Goal: Task Accomplishment & Management: Complete application form

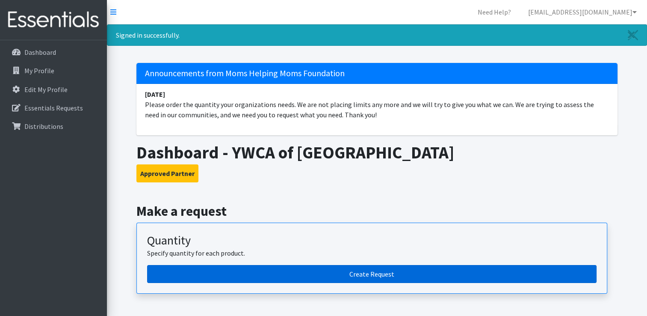
click at [381, 270] on link "Create Request" at bounding box center [371, 274] width 449 height 18
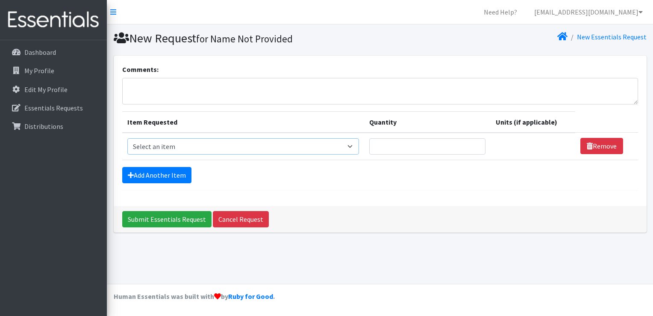
click at [233, 143] on select "Select an item # of Children this order will serve # of Individuals Living in H…" at bounding box center [243, 146] width 232 height 16
select select "5749"
click at [127, 138] on select "Select an item # of Children this order will serve # of Individuals Living in H…" at bounding box center [243, 146] width 232 height 16
click at [441, 144] on input "Quantity" at bounding box center [427, 146] width 116 height 16
type input "1"
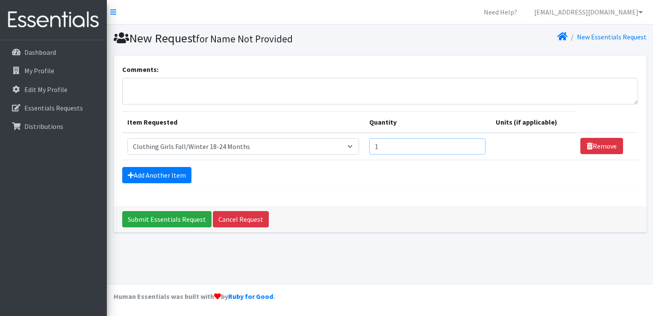
click at [473, 143] on input "1" at bounding box center [427, 146] width 116 height 16
click at [176, 175] on link "Add Another Item" at bounding box center [156, 175] width 69 height 16
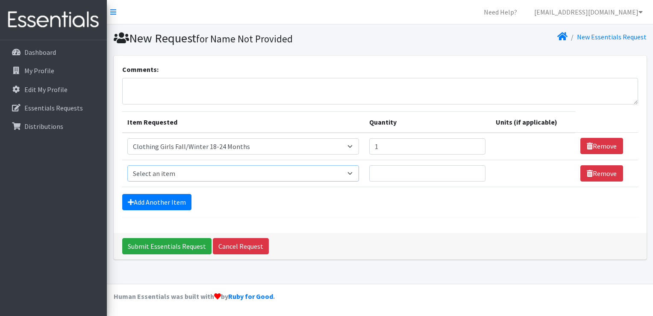
click at [176, 175] on select "Select an item # of Children this order will serve # of Individuals Living in H…" at bounding box center [243, 173] width 232 height 16
select select "13431"
click at [127, 165] on select "Select an item # of Children this order will serve # of Individuals Living in H…" at bounding box center [243, 173] width 232 height 16
click at [173, 199] on link "Add Another Item" at bounding box center [156, 202] width 69 height 16
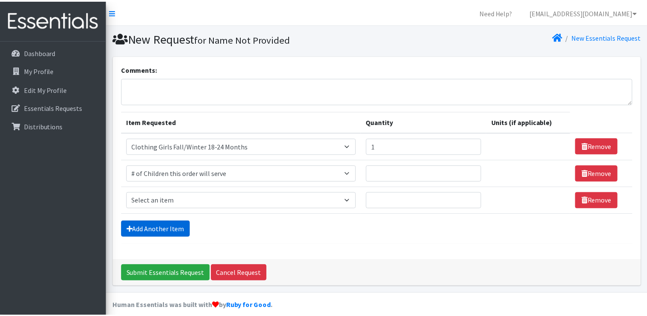
scroll to position [8, 0]
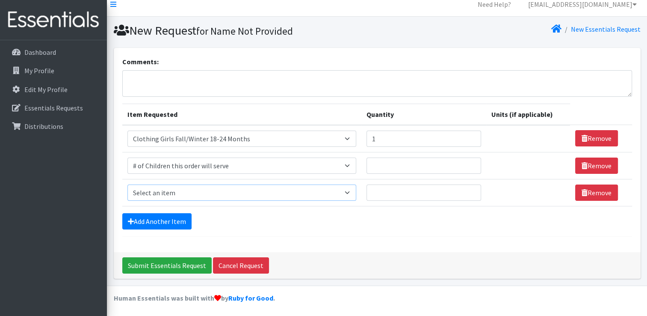
click at [179, 194] on select "Select an item # of Children this order will serve # of Individuals Living in H…" at bounding box center [241, 192] width 229 height 16
select select "6076"
click at [127, 184] on select "Select an item # of Children this order will serve # of Individuals Living in H…" at bounding box center [241, 192] width 229 height 16
click at [145, 216] on link "Add Another Item" at bounding box center [156, 221] width 69 height 16
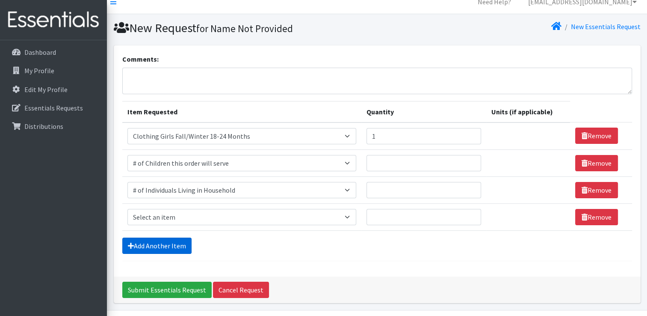
scroll to position [35, 0]
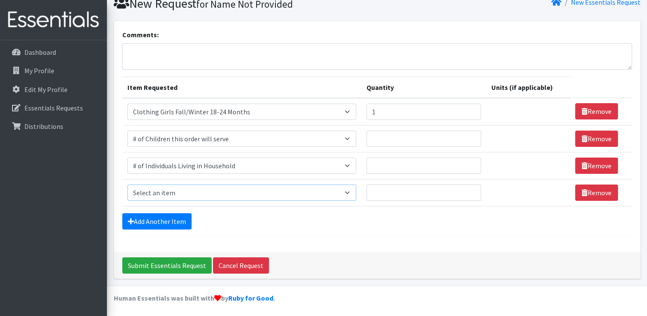
click at [156, 194] on select "Select an item # of Children this order will serve # of Individuals Living in H…" at bounding box center [241, 192] width 229 height 16
select select "5706"
click at [127, 184] on select "Select an item # of Children this order will serve # of Individuals Living in H…" at bounding box center [241, 192] width 229 height 16
type input "1"
click at [470, 189] on input "1" at bounding box center [423, 192] width 115 height 16
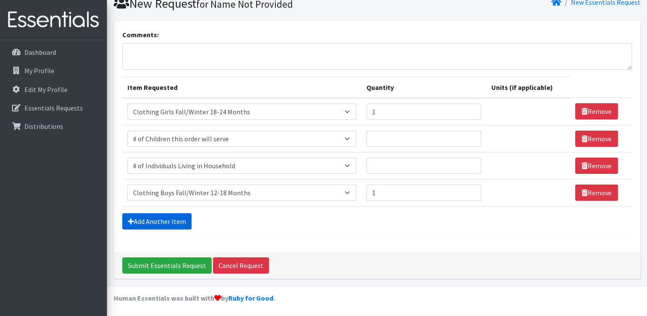
click at [186, 219] on link "Add Another Item" at bounding box center [156, 221] width 69 height 16
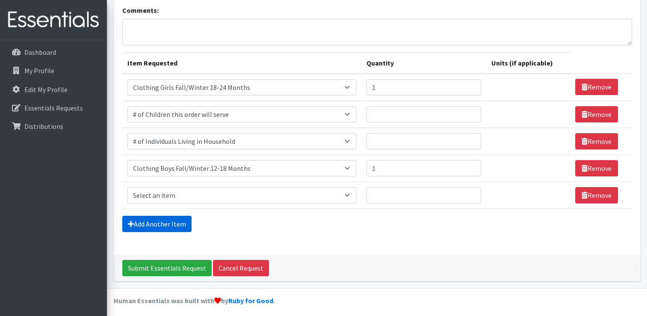
scroll to position [62, 0]
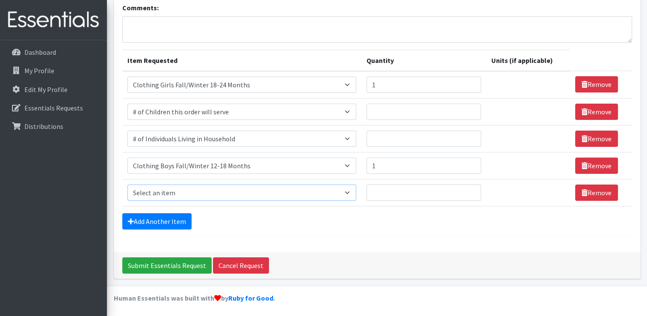
click at [352, 198] on select "Select an item # of Children this order will serve # of Individuals Living in H…" at bounding box center [241, 192] width 229 height 16
select select "5733"
click at [127, 184] on select "Select an item # of Children this order will serve # of Individuals Living in H…" at bounding box center [241, 192] width 229 height 16
type input "1"
click at [470, 189] on input "1" at bounding box center [423, 192] width 115 height 16
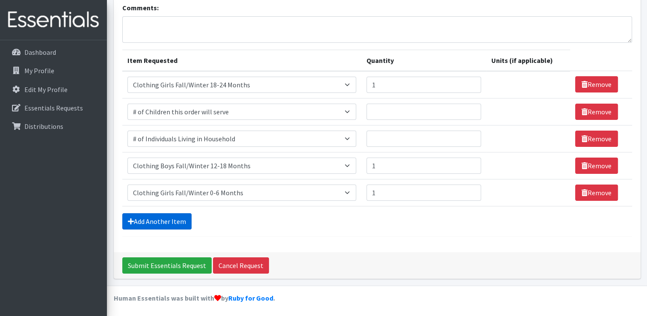
click at [183, 215] on link "Add Another Item" at bounding box center [156, 221] width 69 height 16
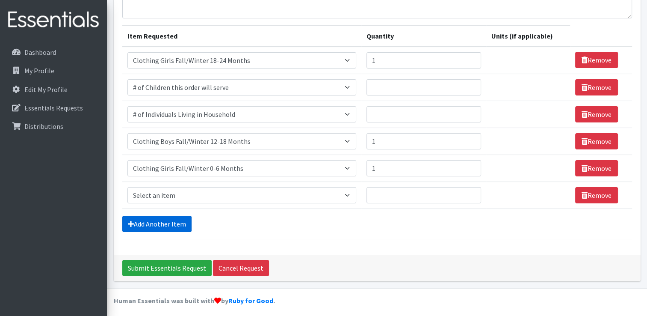
scroll to position [89, 0]
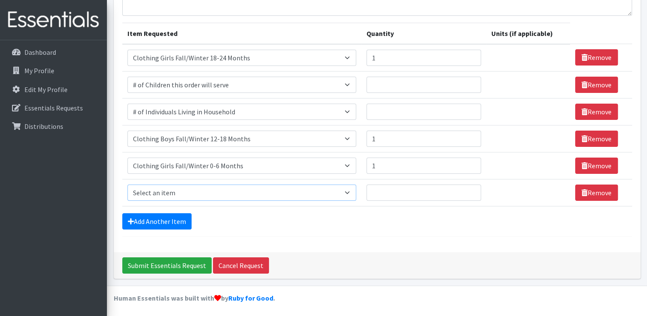
click at [173, 191] on select "Select an item # of Children this order will serve # of Individuals Living in H…" at bounding box center [241, 192] width 229 height 16
select select "5749"
click at [127, 184] on select "Select an item # of Children this order will serve # of Individuals Living in H…" at bounding box center [241, 192] width 229 height 16
type input "1"
click at [469, 189] on input "1" at bounding box center [423, 192] width 115 height 16
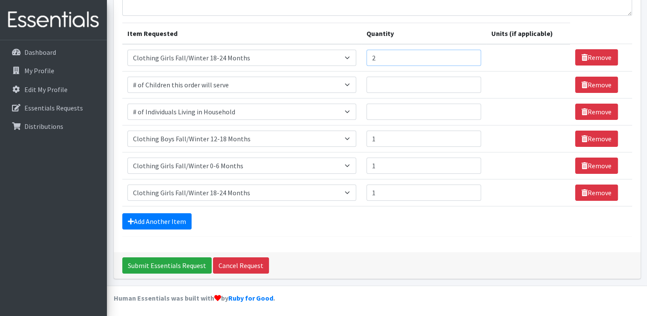
type input "2"
click at [470, 54] on input "2" at bounding box center [423, 58] width 115 height 16
click at [176, 216] on link "Add Another Item" at bounding box center [156, 221] width 69 height 16
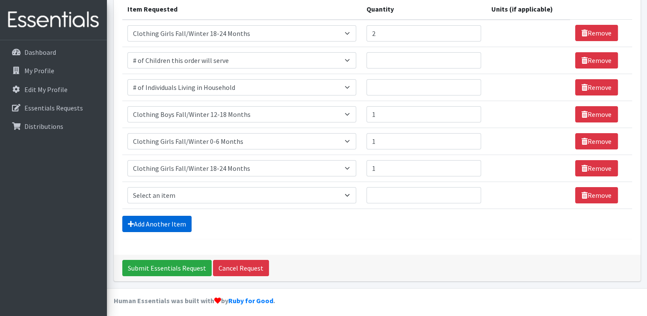
scroll to position [115, 0]
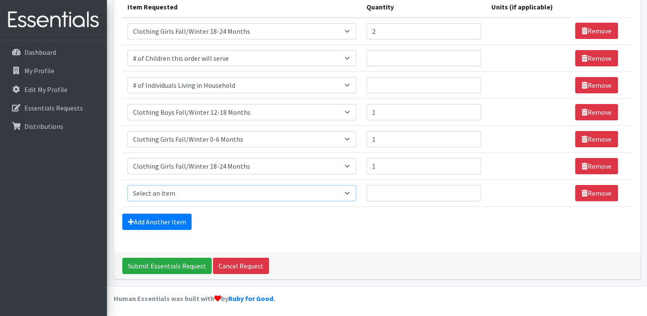
click at [171, 193] on select "Select an item # of Children this order will serve # of Individuals Living in H…" at bounding box center [241, 193] width 229 height 16
click at [127, 185] on select "Select an item # of Children this order will serve # of Individuals Living in H…" at bounding box center [241, 193] width 229 height 16
click at [349, 194] on select "Select an item # of Children this order will serve # of Individuals Living in H…" at bounding box center [241, 193] width 229 height 16
select select "5744"
click at [127, 185] on select "Select an item # of Children this order will serve # of Individuals Living in H…" at bounding box center [241, 193] width 229 height 16
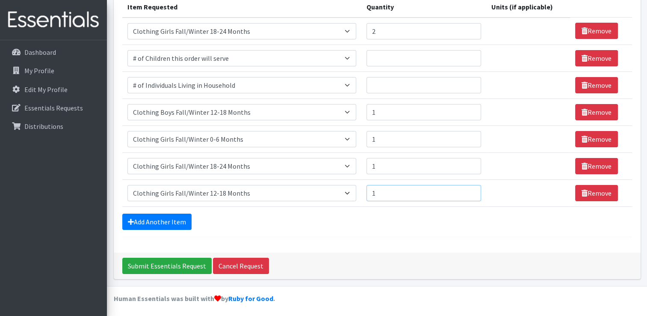
type input "1"
click at [470, 189] on input "1" at bounding box center [423, 193] width 115 height 16
click at [578, 167] on link "Remove" at bounding box center [596, 166] width 43 height 16
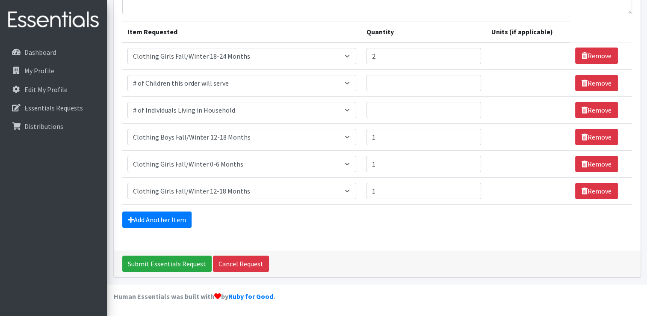
scroll to position [89, 0]
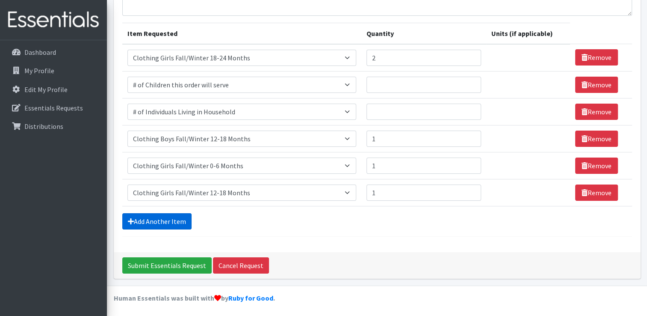
click at [186, 216] on link "Add Another Item" at bounding box center [156, 221] width 69 height 16
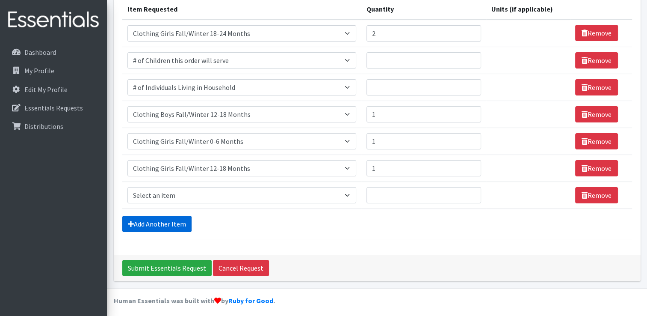
scroll to position [115, 0]
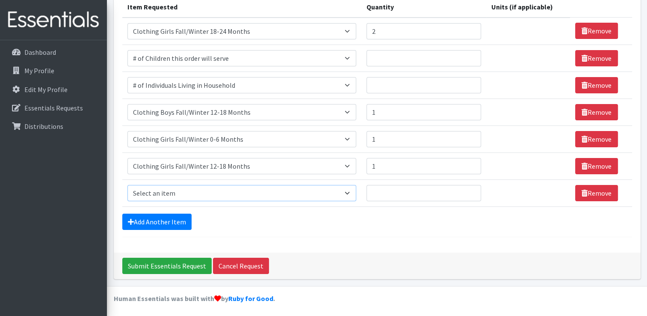
click at [193, 186] on select "Select an item # of Children this order will serve # of Individuals Living in H…" at bounding box center [241, 193] width 229 height 16
select select "5751"
click at [127, 185] on select "Select an item # of Children this order will serve # of Individuals Living in H…" at bounding box center [241, 193] width 229 height 16
type input "1"
click at [470, 191] on input "1" at bounding box center [423, 193] width 115 height 16
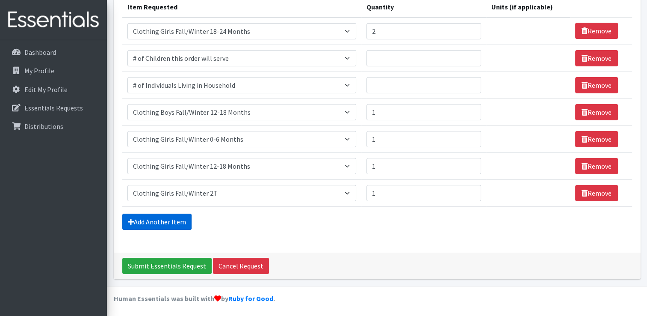
click at [174, 214] on link "Add Another Item" at bounding box center [156, 221] width 69 height 16
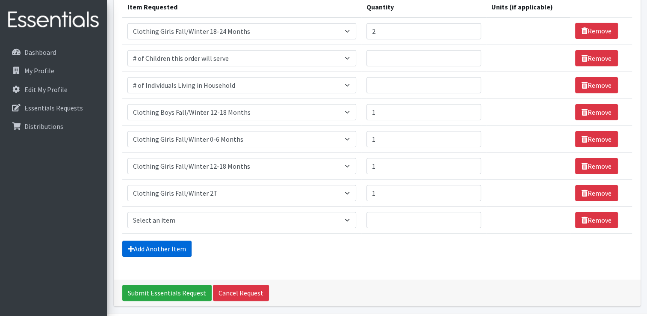
scroll to position [142, 0]
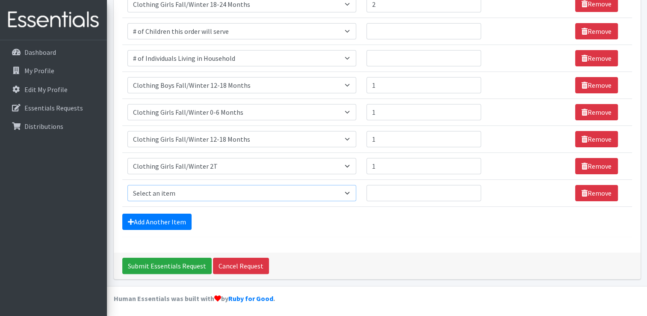
click at [198, 196] on select "Select an item # of Children this order will serve # of Individuals Living in H…" at bounding box center [241, 193] width 229 height 16
select select "1929"
click at [127, 185] on select "Select an item # of Children this order will serve # of Individuals Living in H…" at bounding box center [241, 193] width 229 height 16
click at [469, 189] on input "1" at bounding box center [423, 193] width 115 height 16
click at [469, 189] on input "2" at bounding box center [423, 193] width 115 height 16
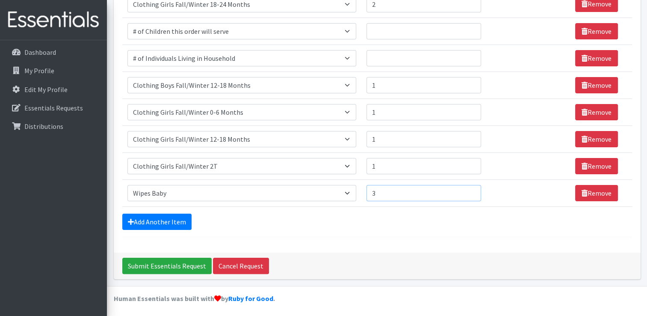
click at [469, 189] on input "3" at bounding box center [423, 193] width 115 height 16
click at [469, 189] on input "4" at bounding box center [423, 193] width 115 height 16
click at [469, 189] on input "5" at bounding box center [423, 193] width 115 height 16
click at [469, 189] on input "6" at bounding box center [423, 193] width 115 height 16
click at [469, 189] on input "7" at bounding box center [423, 193] width 115 height 16
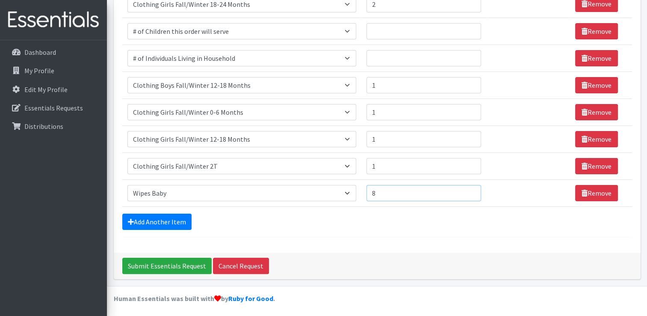
click at [469, 189] on input "8" at bounding box center [423, 193] width 115 height 16
type input "9"
click at [469, 189] on input "9" at bounding box center [423, 193] width 115 height 16
click at [178, 217] on link "Add Another Item" at bounding box center [156, 221] width 69 height 16
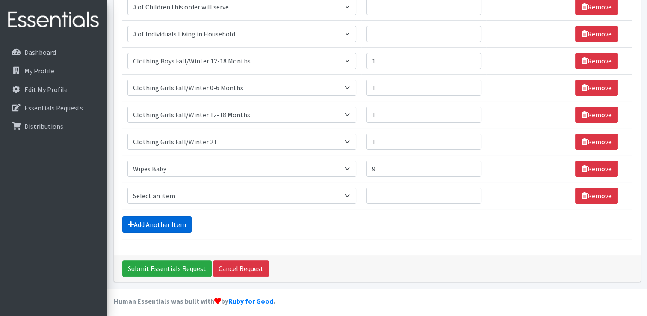
scroll to position [169, 0]
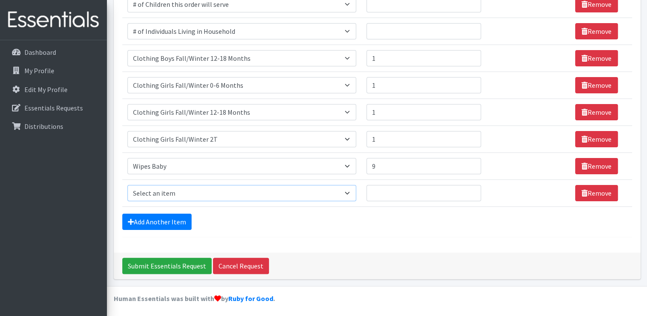
click at [176, 195] on select "Select an item # of Children this order will serve # of Individuals Living in H…" at bounding box center [241, 193] width 229 height 16
select select "1982"
click at [127, 185] on select "Select an item # of Children this order will serve # of Individuals Living in H…" at bounding box center [241, 193] width 229 height 16
type input "1"
click at [468, 189] on input "1" at bounding box center [423, 193] width 115 height 16
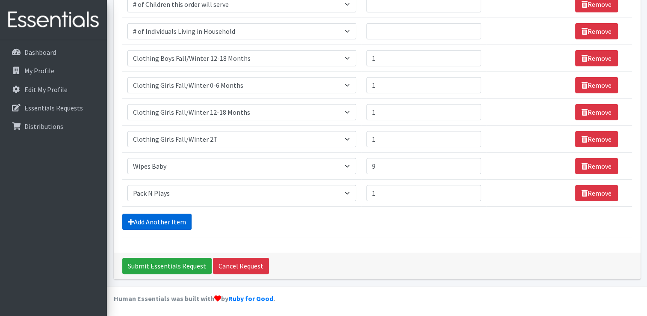
click at [165, 221] on link "Add Another Item" at bounding box center [156, 221] width 69 height 16
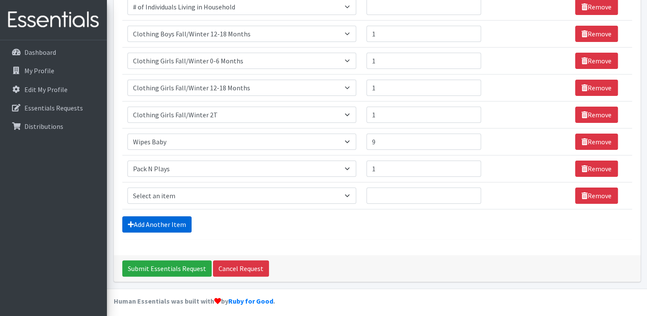
scroll to position [196, 0]
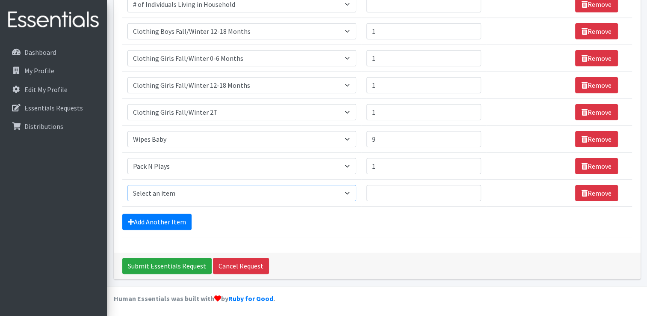
click at [156, 190] on select "Select an item # of Children this order will serve # of Individuals Living in H…" at bounding box center [241, 193] width 229 height 16
select select "1974"
click at [127, 185] on select "Select an item # of Children this order will serve # of Individuals Living in H…" at bounding box center [241, 193] width 229 height 16
click at [467, 191] on input "1" at bounding box center [423, 193] width 115 height 16
click at [467, 191] on input "2" at bounding box center [423, 193] width 115 height 16
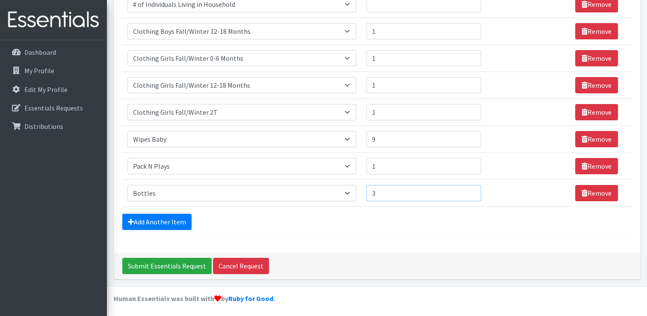
click at [467, 191] on input "3" at bounding box center [423, 193] width 115 height 16
click at [467, 191] on input "4" at bounding box center [423, 193] width 115 height 16
click at [467, 191] on input "5" at bounding box center [423, 193] width 115 height 16
click at [467, 191] on input "6" at bounding box center [423, 193] width 115 height 16
click at [467, 191] on input "7" at bounding box center [423, 193] width 115 height 16
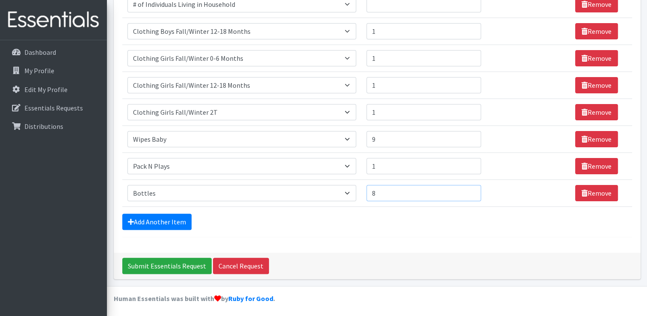
click at [467, 191] on input "8" at bounding box center [423, 193] width 115 height 16
click at [467, 191] on input "9" at bounding box center [423, 193] width 115 height 16
type input "10"
click at [467, 191] on input "10" at bounding box center [423, 193] width 115 height 16
click at [176, 217] on link "Add Another Item" at bounding box center [156, 221] width 69 height 16
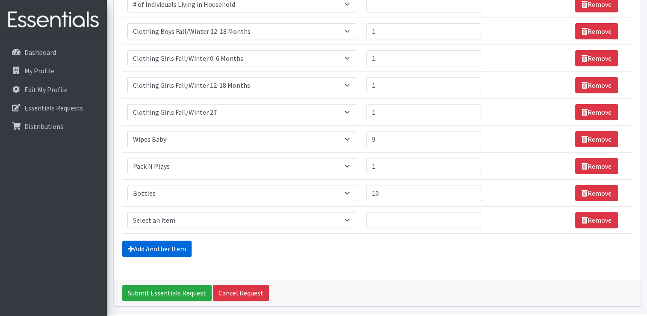
scroll to position [222, 0]
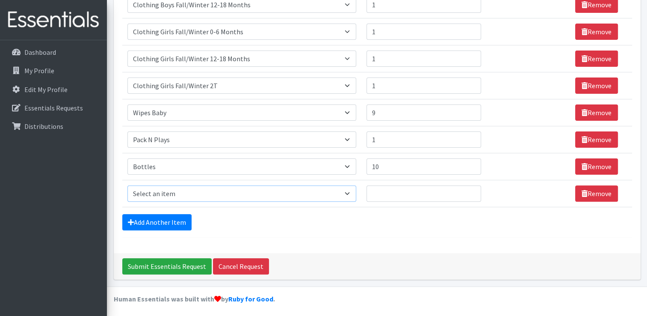
click at [157, 190] on select "Select an item # of Children this order will serve # of Individuals Living in H…" at bounding box center [241, 193] width 229 height 16
select select "6264"
click at [127, 185] on select "Select an item # of Children this order will serve # of Individuals Living in H…" at bounding box center [241, 193] width 229 height 16
click at [470, 189] on input "1" at bounding box center [423, 193] width 115 height 16
click at [470, 189] on input "2" at bounding box center [423, 193] width 115 height 16
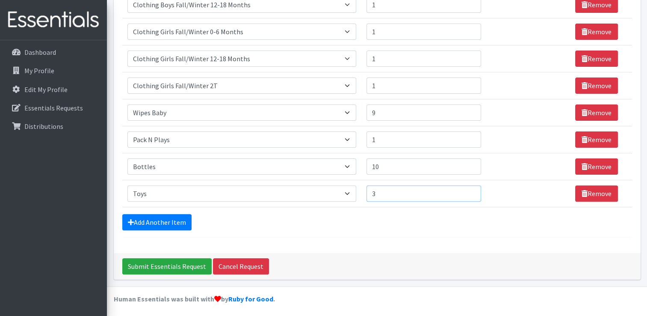
click at [470, 189] on input "3" at bounding box center [423, 193] width 115 height 16
type input "4"
click at [470, 189] on input "4" at bounding box center [423, 193] width 115 height 16
click at [173, 220] on link "Add Another Item" at bounding box center [156, 222] width 69 height 16
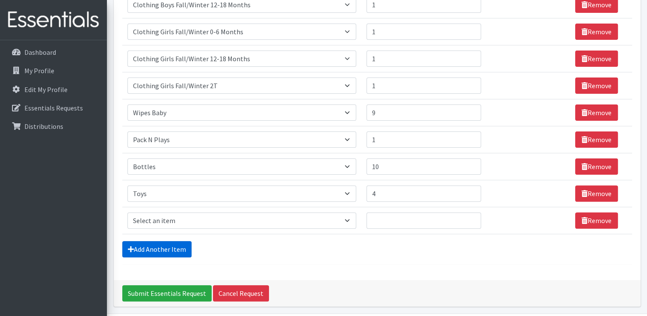
scroll to position [250, 0]
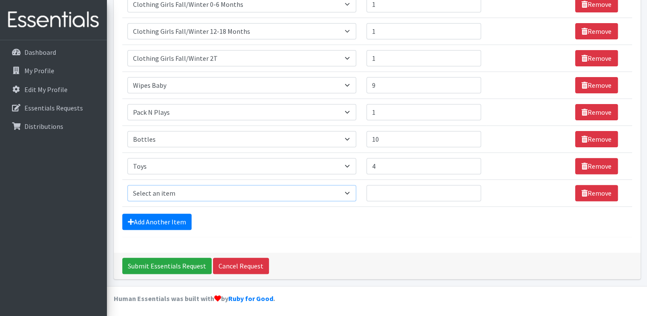
click at [198, 192] on select "Select an item # of Children this order will serve # of Individuals Living in H…" at bounding box center [241, 193] width 229 height 16
select select "1967"
click at [127, 185] on select "Select an item # of Children this order will serve # of Individuals Living in H…" at bounding box center [241, 193] width 229 height 16
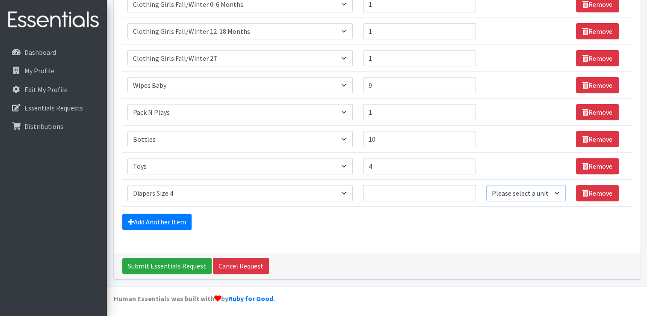
click at [500, 189] on select "Please select a unit units Packs" at bounding box center [526, 193] width 80 height 16
select select "Pack"
click at [486, 185] on select "Please select a unit units Packs" at bounding box center [526, 193] width 80 height 16
type input "1"
click at [464, 189] on input "1" at bounding box center [419, 193] width 113 height 16
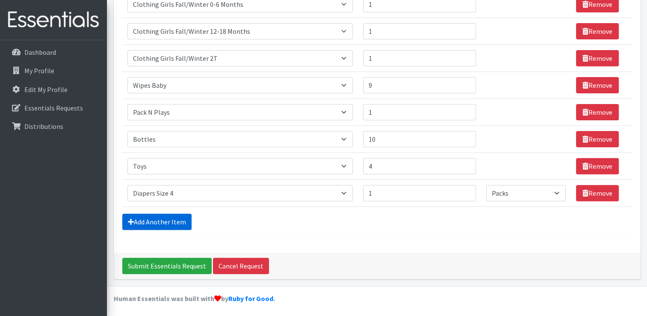
click at [178, 221] on link "Add Another Item" at bounding box center [156, 221] width 69 height 16
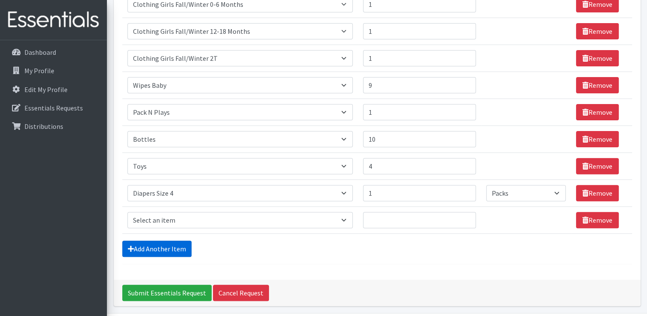
scroll to position [276, 0]
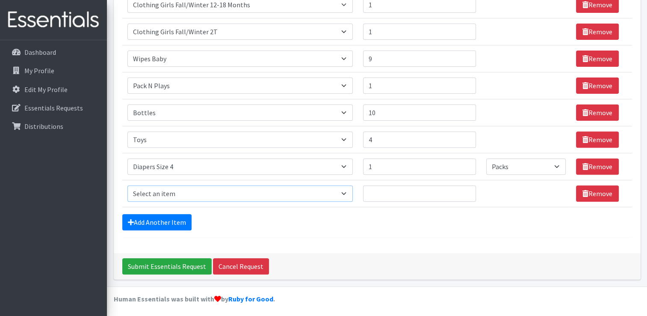
click at [159, 188] on select "Select an item # of Children this order will serve # of Individuals Living in H…" at bounding box center [239, 193] width 225 height 16
select select "1971"
click at [127, 185] on select "Select an item # of Children this order will serve # of Individuals Living in H…" at bounding box center [239, 193] width 225 height 16
type input "1"
click at [464, 187] on input "1" at bounding box center [419, 193] width 113 height 16
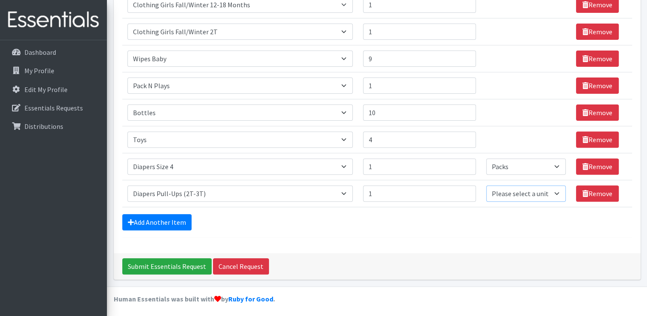
click at [532, 199] on select "Please select a unit units Packs" at bounding box center [526, 193] width 80 height 16
select select "Pack"
click at [486, 185] on select "Please select a unit units Packs" at bounding box center [526, 193] width 80 height 16
click at [181, 220] on link "Add Another Item" at bounding box center [156, 222] width 69 height 16
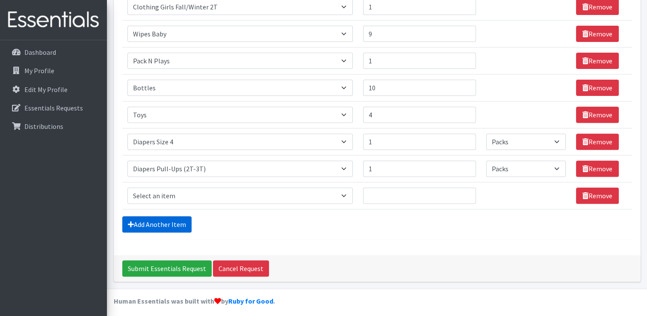
scroll to position [303, 0]
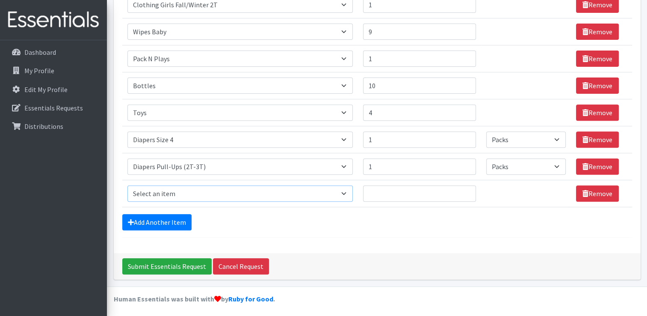
click at [169, 194] on select "Select an item # of Children this order will serve # of Individuals Living in H…" at bounding box center [239, 193] width 225 height 16
select select "1965"
click at [127, 185] on select "Select an item # of Children this order will serve # of Individuals Living in H…" at bounding box center [239, 193] width 225 height 16
click at [183, 218] on link "Add Another Item" at bounding box center [156, 222] width 69 height 16
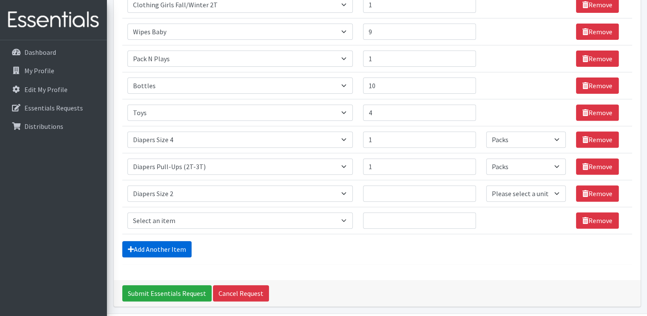
scroll to position [330, 0]
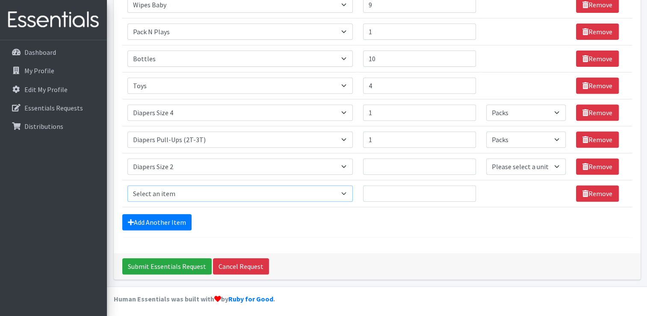
click at [178, 193] on select "Select an item # of Children this order will serve # of Individuals Living in H…" at bounding box center [239, 193] width 225 height 16
select select "1966"
click at [127, 185] on select "Select an item # of Children this order will serve # of Individuals Living in H…" at bounding box center [239, 193] width 225 height 16
type input "1"
click at [464, 163] on input "1" at bounding box center [419, 166] width 113 height 16
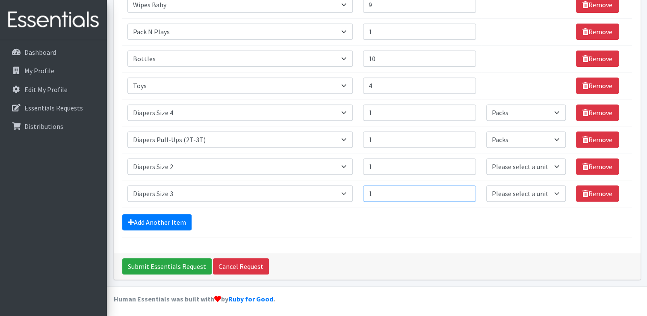
type input "1"
click at [464, 188] on input "1" at bounding box center [419, 193] width 113 height 16
click at [494, 167] on select "Please select a unit units Packs" at bounding box center [526, 166] width 80 height 16
select select "Pack"
click at [486, 158] on select "Please select a unit units Packs" at bounding box center [526, 166] width 80 height 16
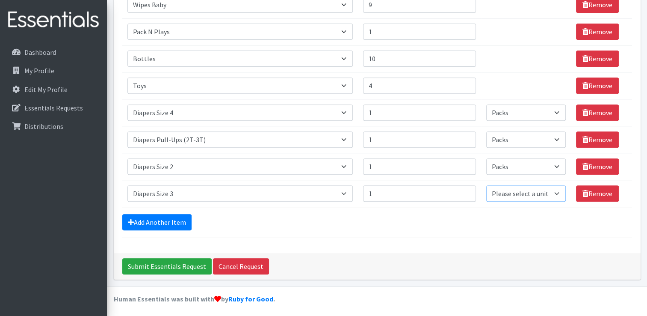
click at [495, 190] on select "Please select a unit units Packs" at bounding box center [526, 193] width 80 height 16
select select "Pack"
click at [486, 185] on select "Please select a unit units Packs" at bounding box center [526, 193] width 80 height 16
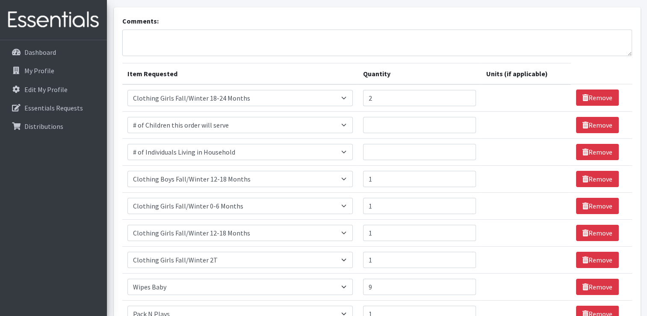
scroll to position [48, 0]
click at [464, 121] on input "1" at bounding box center [419, 125] width 113 height 16
click at [464, 121] on input "2" at bounding box center [419, 125] width 113 height 16
type input "3"
click at [464, 121] on input "3" at bounding box center [419, 125] width 113 height 16
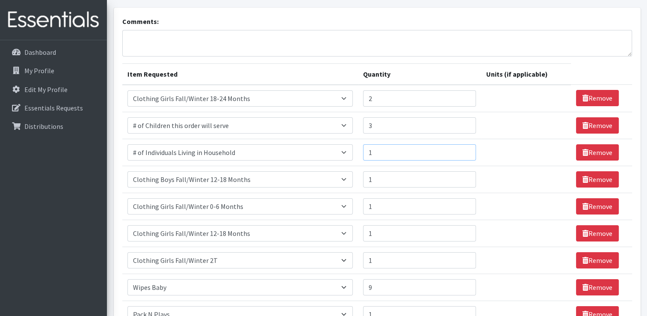
click at [464, 149] on input "1" at bounding box center [419, 152] width 113 height 16
click at [464, 149] on input "2" at bounding box center [419, 152] width 113 height 16
click at [464, 149] on input "3" at bounding box center [419, 152] width 113 height 16
click at [464, 149] on input "4" at bounding box center [419, 152] width 113 height 16
click at [464, 149] on input "5" at bounding box center [419, 152] width 113 height 16
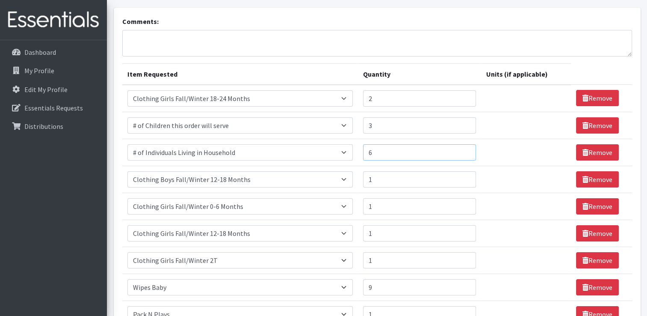
type input "6"
click at [464, 149] on input "6" at bounding box center [419, 152] width 113 height 16
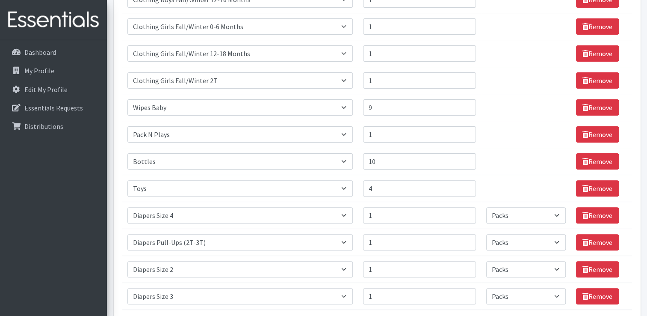
scroll to position [330, 0]
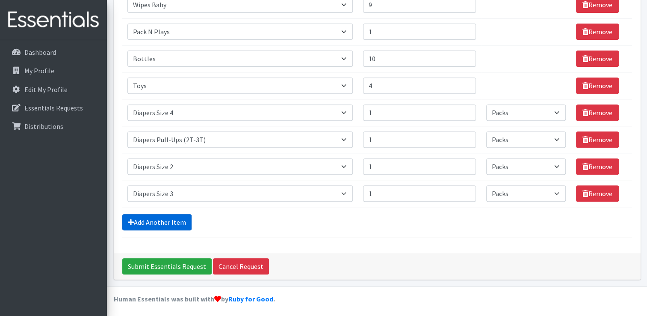
click at [177, 217] on link "Add Another Item" at bounding box center [156, 222] width 69 height 16
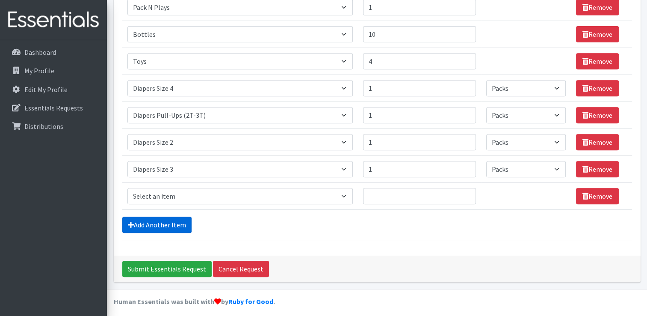
scroll to position [357, 0]
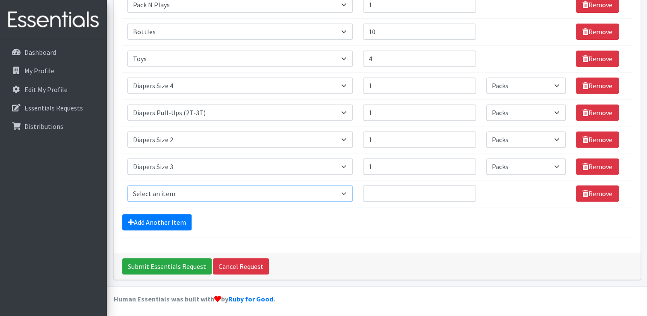
click at [159, 192] on select "Select an item # of Children this order will serve # of Individuals Living in H…" at bounding box center [239, 193] width 225 height 16
select select "6668"
click at [127, 185] on select "Select an item # of Children this order will serve # of Individuals Living in H…" at bounding box center [239, 193] width 225 height 16
click at [464, 189] on input "1" at bounding box center [419, 193] width 113 height 16
click at [464, 189] on input "2" at bounding box center [419, 193] width 113 height 16
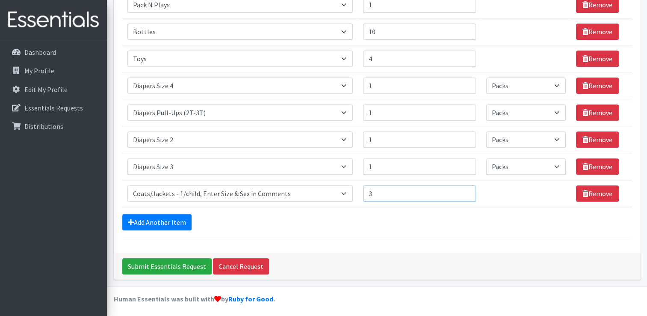
type input "3"
click at [464, 189] on input "3" at bounding box center [419, 193] width 113 height 16
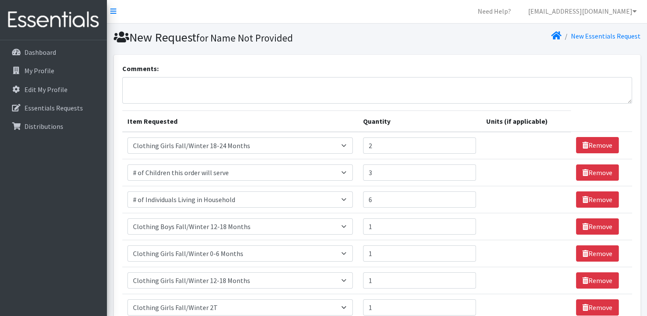
scroll to position [0, 0]
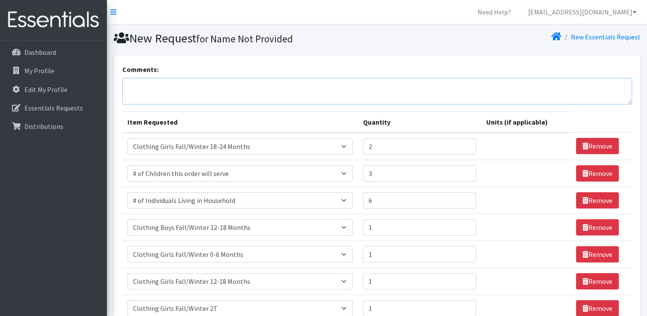
click at [327, 83] on textarea "Comments:" at bounding box center [377, 91] width 510 height 27
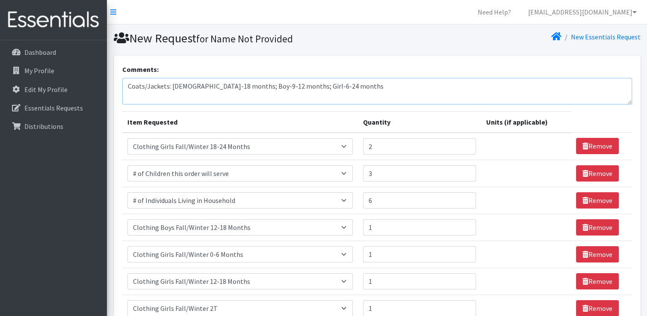
click at [192, 85] on textarea "Coats/Jackets: Female-18 months; Boy-9-12 months; Girl-6-24 months" at bounding box center [377, 91] width 510 height 27
click at [318, 84] on textarea "Coats/Jackets: Girl-18 months; Boy-9-12 months; Girl-6-24 months" at bounding box center [377, 91] width 510 height 27
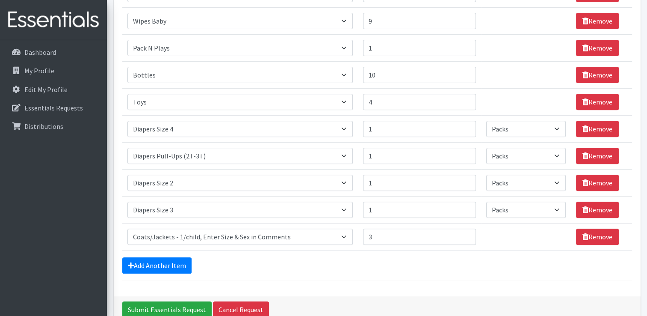
scroll to position [357, 0]
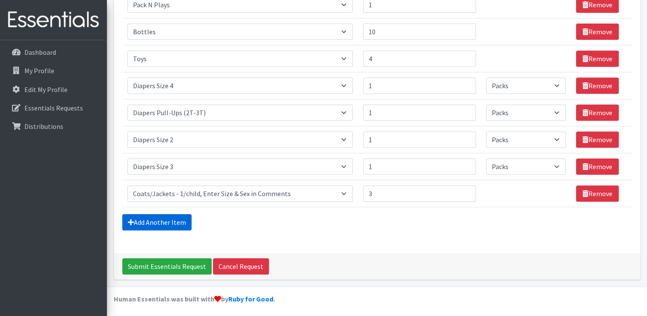
type textarea "Coats/Jackets: Girl-18 months; Boy-9-12 months; Girl-6-24 months (child is in b…"
click at [176, 220] on link "Add Another Item" at bounding box center [156, 222] width 69 height 16
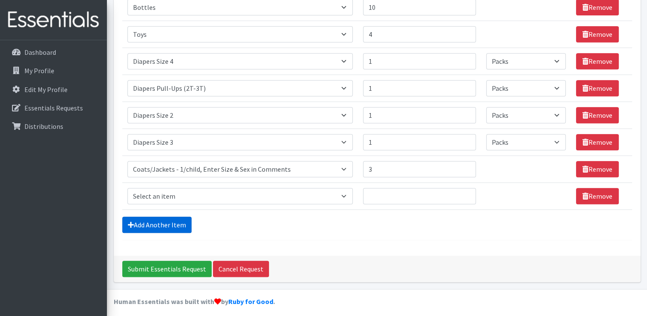
scroll to position [384, 0]
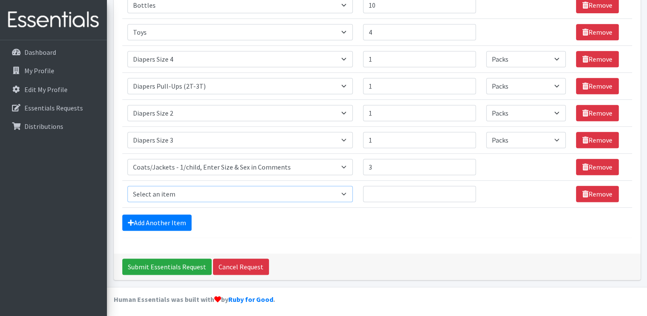
click at [165, 192] on select "Select an item # of Children this order will serve # of Individuals Living in H…" at bounding box center [239, 194] width 225 height 16
select select "5659"
click at [127, 186] on select "Select an item # of Children this order will serve # of Individuals Living in H…" at bounding box center [239, 194] width 225 height 16
click at [463, 189] on input "1" at bounding box center [419, 194] width 113 height 16
click at [463, 189] on input "2" at bounding box center [419, 194] width 113 height 16
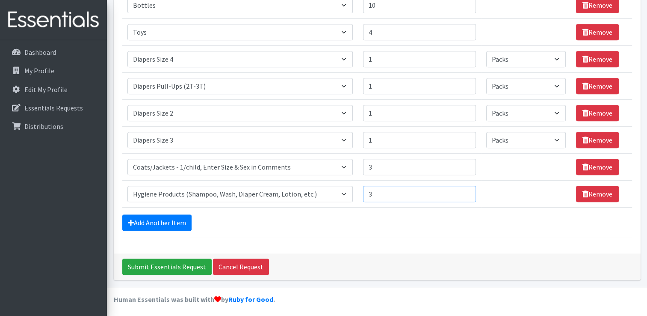
click at [463, 189] on input "3" at bounding box center [419, 194] width 113 height 16
click at [463, 189] on input "4" at bounding box center [419, 194] width 113 height 16
click at [463, 189] on input "5" at bounding box center [419, 194] width 113 height 16
type input "6"
click at [463, 189] on input "6" at bounding box center [419, 194] width 113 height 16
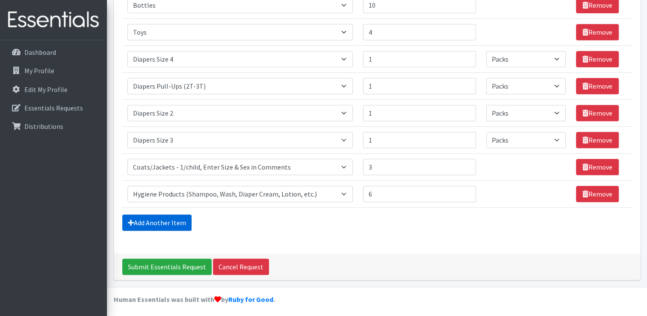
click at [174, 221] on link "Add Another Item" at bounding box center [156, 222] width 69 height 16
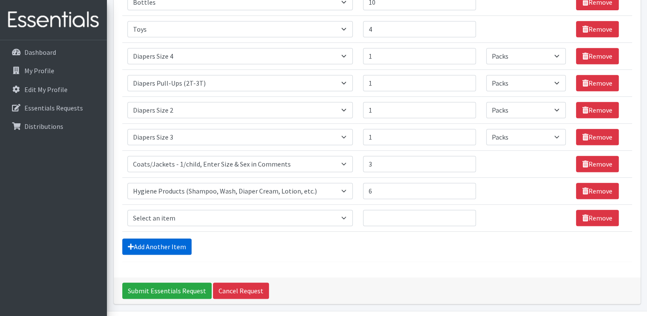
scroll to position [411, 0]
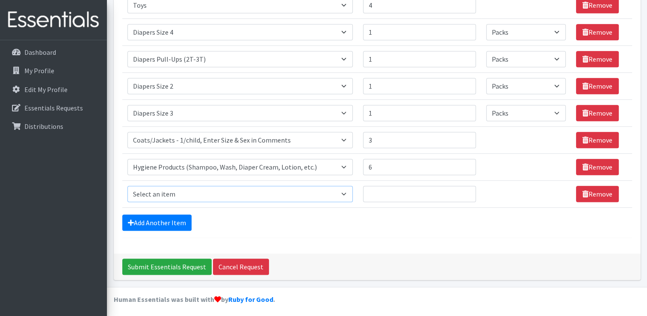
click at [155, 192] on select "Select an item # of Children this order will serve # of Individuals Living in H…" at bounding box center [239, 194] width 225 height 16
select select "1943"
click at [127, 186] on select "Select an item # of Children this order will serve # of Individuals Living in H…" at bounding box center [239, 194] width 225 height 16
click at [174, 216] on link "Add Another Item" at bounding box center [156, 222] width 69 height 16
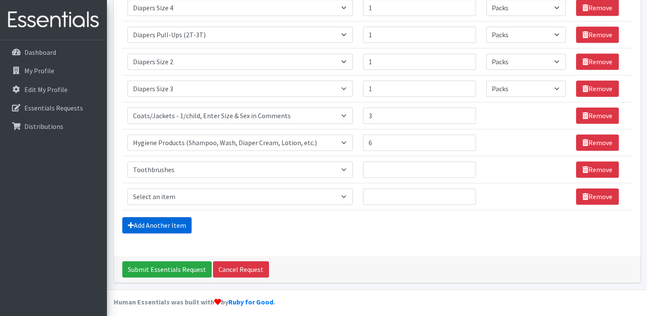
scroll to position [437, 0]
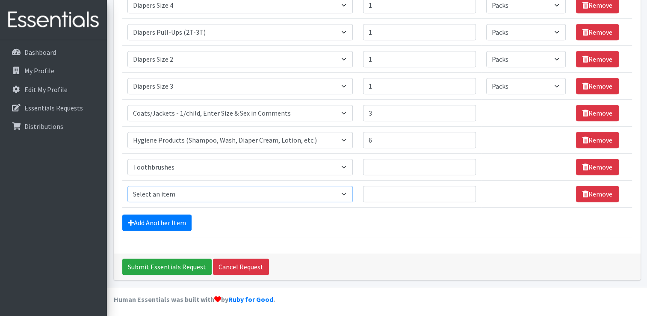
click at [183, 187] on select "Select an item # of Children this order will serve # of Individuals Living in H…" at bounding box center [239, 194] width 225 height 16
select select "1944"
click at [127, 186] on select "Select an item # of Children this order will serve # of Individuals Living in H…" at bounding box center [239, 194] width 225 height 16
click at [463, 160] on input "Quantity" at bounding box center [419, 167] width 113 height 16
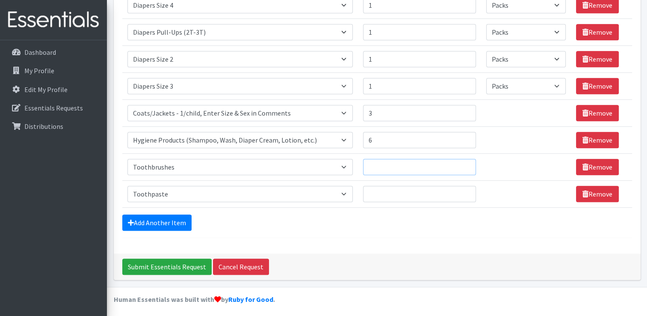
click at [463, 160] on input "Quantity" at bounding box center [419, 167] width 113 height 16
click at [464, 163] on input "1" at bounding box center [419, 167] width 113 height 16
click at [464, 163] on input "2" at bounding box center [419, 167] width 113 height 16
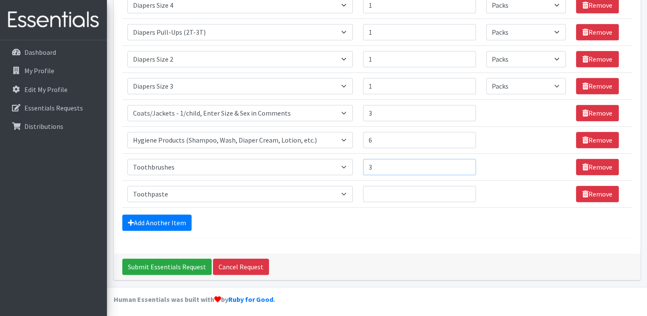
click at [464, 163] on input "3" at bounding box center [419, 167] width 113 height 16
click at [464, 163] on input "4" at bounding box center [419, 167] width 113 height 16
click at [464, 163] on input "5" at bounding box center [419, 167] width 113 height 16
type input "6"
click at [464, 163] on input "6" at bounding box center [419, 167] width 113 height 16
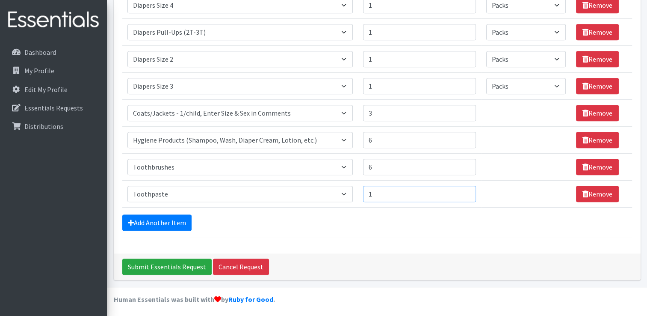
click at [465, 190] on input "1" at bounding box center [419, 194] width 113 height 16
click at [465, 190] on input "2" at bounding box center [419, 194] width 113 height 16
click at [465, 190] on input "3" at bounding box center [419, 194] width 113 height 16
click at [465, 190] on input "4" at bounding box center [419, 194] width 113 height 16
click at [465, 190] on input "5" at bounding box center [419, 194] width 113 height 16
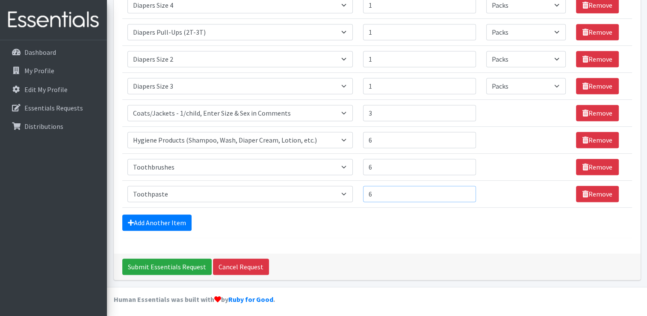
type input "6"
click at [465, 190] on input "6" at bounding box center [419, 194] width 113 height 16
click at [184, 260] on input "Submit Essentials Request" at bounding box center [166, 266] width 89 height 16
click at [168, 263] on input "Submit Essentials Request" at bounding box center [166, 266] width 89 height 16
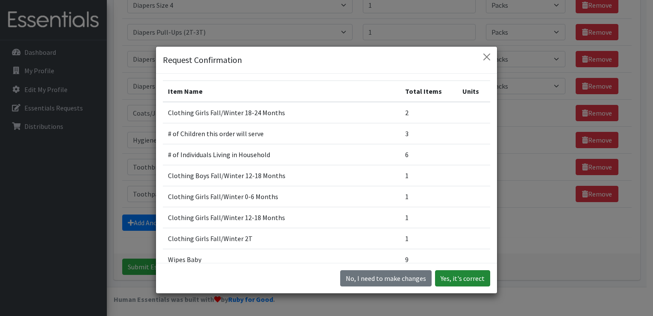
click at [457, 277] on button "Yes, it's correct" at bounding box center [462, 278] width 55 height 16
